Goal: Task Accomplishment & Management: Use online tool/utility

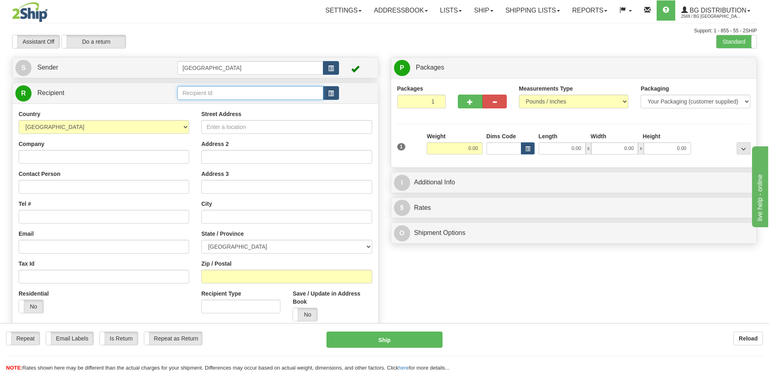
click at [215, 95] on input "text" at bounding box center [250, 93] width 146 height 14
click at [209, 105] on div "60020" at bounding box center [248, 105] width 138 height 9
type input "60020"
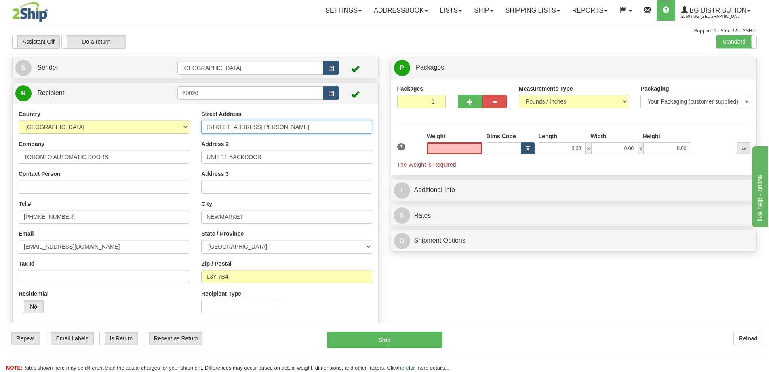
type input "0.00"
click at [320, 127] on input "[STREET_ADDRESS][PERSON_NAME]" at bounding box center [286, 127] width 170 height 14
click at [571, 148] on input "0.00" at bounding box center [561, 148] width 47 height 12
type input "40.00"
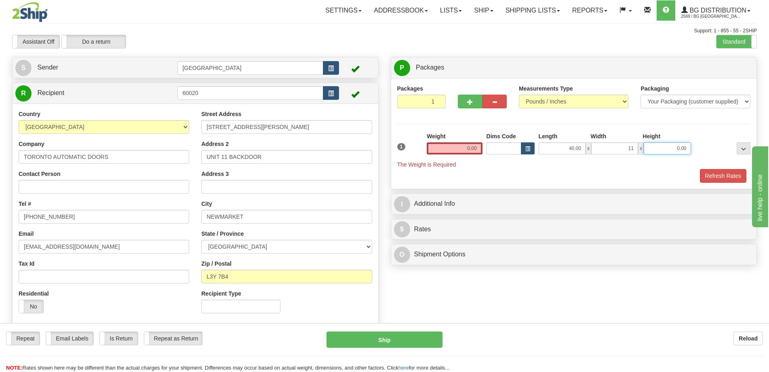
type input "11.00"
type input "5.00"
click at [474, 147] on input "0.00" at bounding box center [453, 148] width 55 height 12
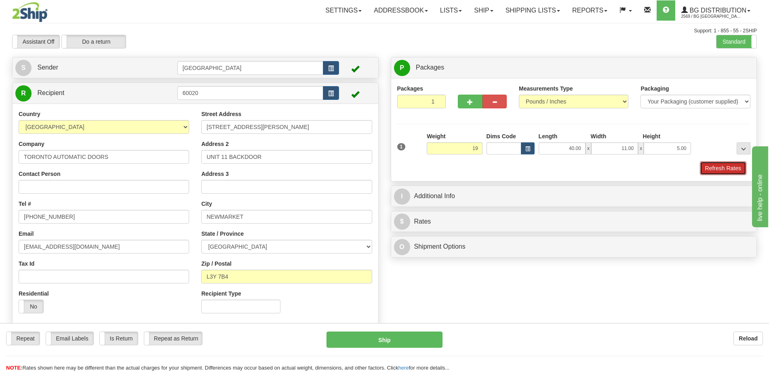
click at [718, 166] on button "Refresh Rates" at bounding box center [722, 168] width 46 height 14
type input "19.00"
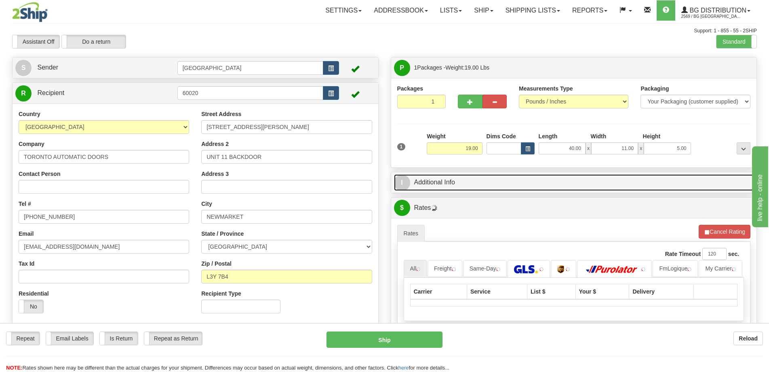
click at [608, 177] on link "I Additional Info" at bounding box center [574, 182] width 360 height 17
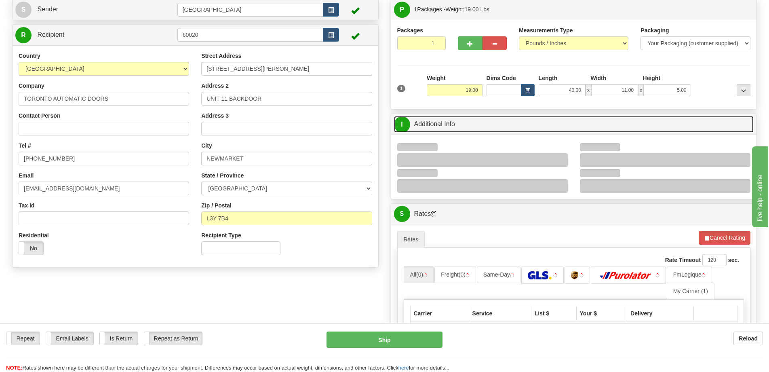
scroll to position [121, 0]
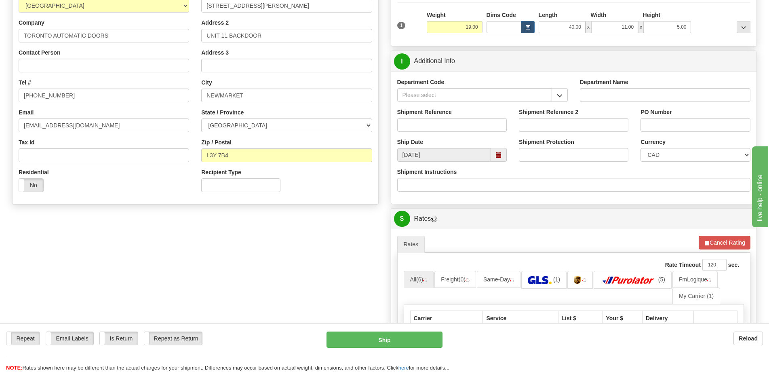
click at [567, 97] on div "Department Code" at bounding box center [482, 93] width 183 height 30
click at [560, 95] on span "button" at bounding box center [560, 95] width 6 height 5
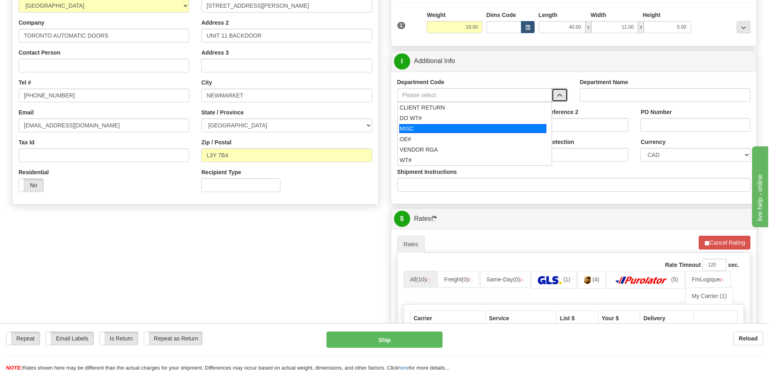
drag, startPoint x: 435, startPoint y: 157, endPoint x: 450, endPoint y: 119, distance: 41.0
click at [450, 119] on ul "CLIENT RETURN DO WT# MISC OE# VENDOR RGA WT#" at bounding box center [474, 134] width 155 height 64
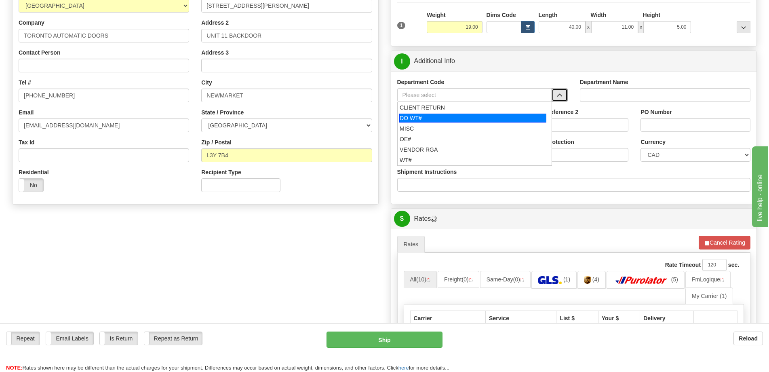
click at [451, 116] on div "DO WT#" at bounding box center [472, 117] width 147 height 9
type input "DO WT#"
type input "DIRECT ORDERS"
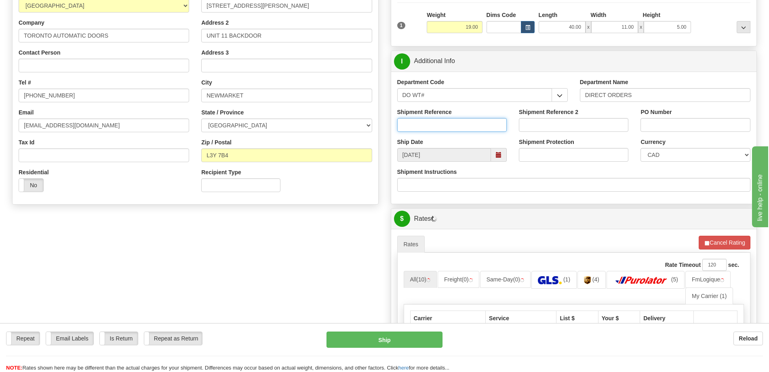
click at [444, 126] on input "Shipment Reference" at bounding box center [451, 125] width 109 height 14
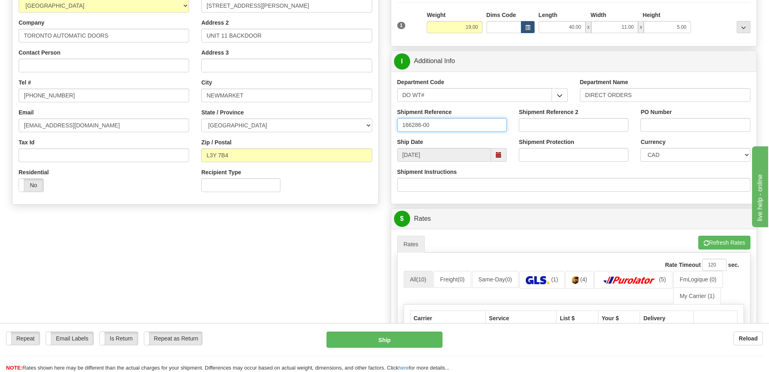
type input "166286-00"
click at [716, 126] on input "PO Number" at bounding box center [694, 125] width 109 height 14
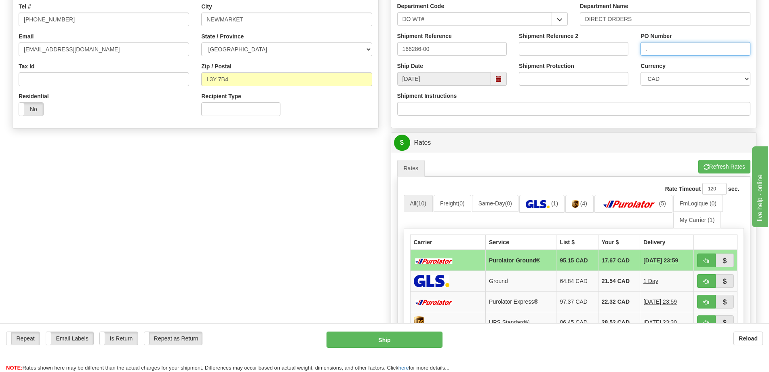
scroll to position [283, 0]
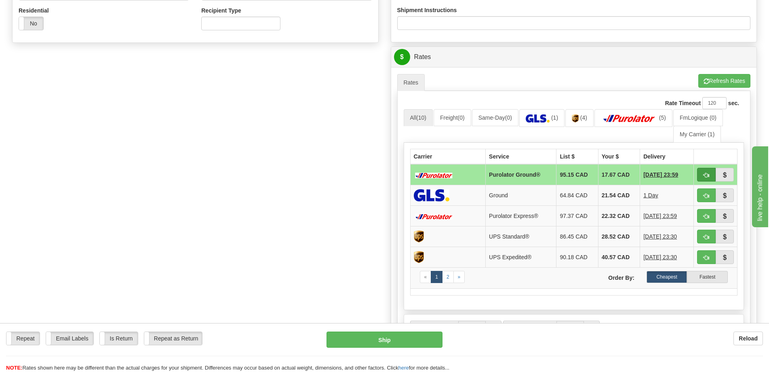
type input "."
click at [701, 176] on button "button" at bounding box center [706, 175] width 19 height 14
type input "260"
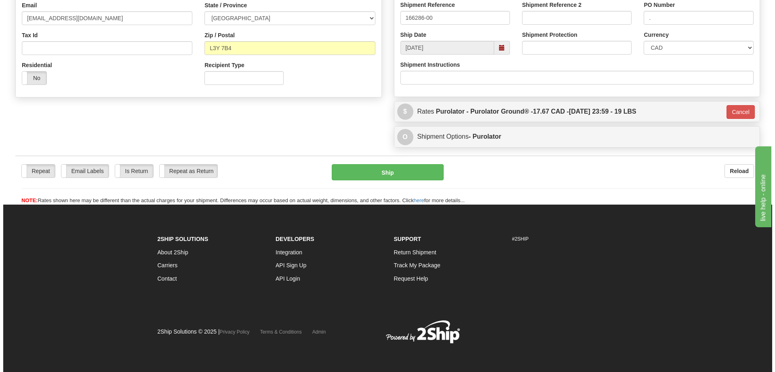
scroll to position [229, 0]
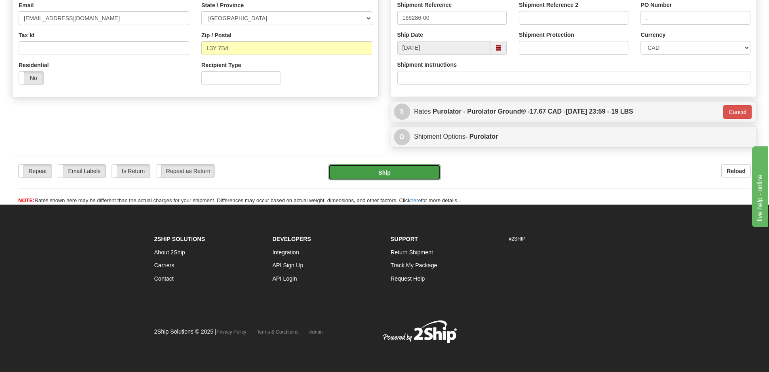
click at [370, 171] on button "Ship" at bounding box center [384, 172] width 112 height 16
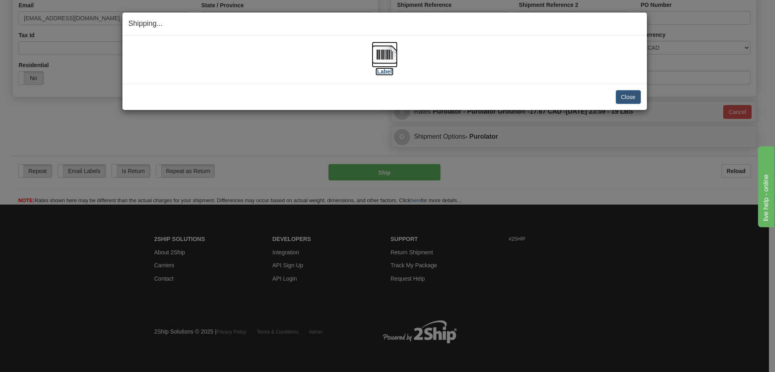
click at [386, 64] on img at bounding box center [385, 55] width 26 height 26
click at [628, 93] on button "Close" at bounding box center [627, 97] width 25 height 14
